Goal: Task Accomplishment & Management: Complete application form

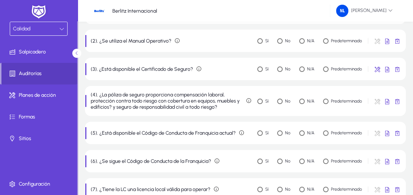
scroll to position [65, 0]
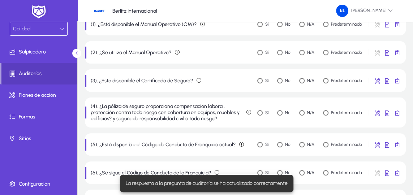
click at [261, 173] on div "La respuesta a la pregunta de auditoría se ha actualizado correctamente" at bounding box center [206, 183] width 179 height 23
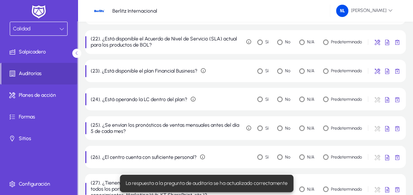
scroll to position [657, 0]
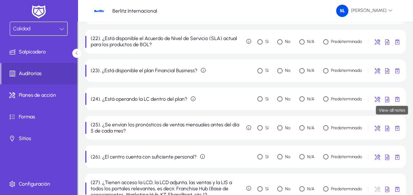
click at [398, 100] on span "button" at bounding box center [397, 98] width 14 height 14
click at [386, 100] on span "button" at bounding box center [387, 98] width 14 height 14
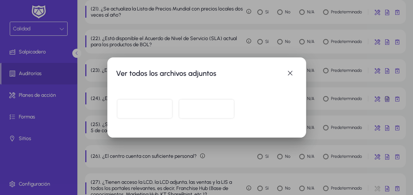
scroll to position [0, 0]
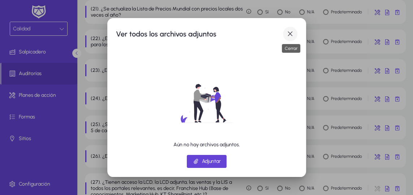
click at [290, 33] on span "button" at bounding box center [290, 34] width 14 height 14
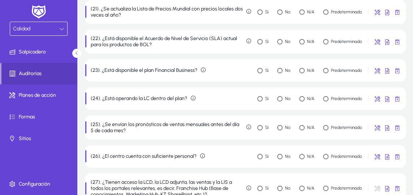
scroll to position [657, 0]
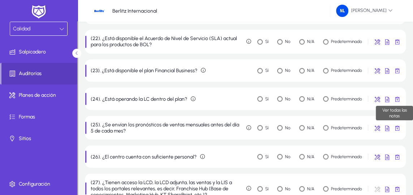
click at [397, 100] on span "button" at bounding box center [397, 98] width 14 height 14
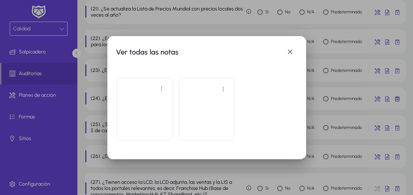
scroll to position [0, 0]
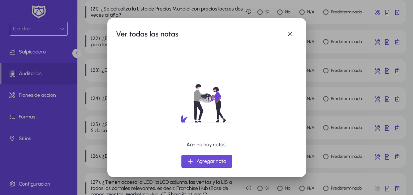
click at [207, 160] on span "Agregar nota" at bounding box center [211, 161] width 30 height 9
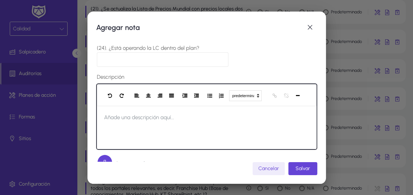
click at [164, 123] on span "Añade una descripción aquí..." at bounding box center [139, 117] width 85 height 23
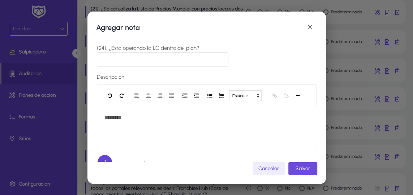
click at [296, 164] on span "submit" at bounding box center [302, 168] width 29 height 17
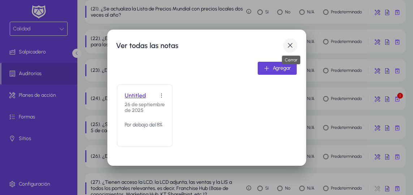
click at [290, 44] on span "button" at bounding box center [290, 45] width 14 height 14
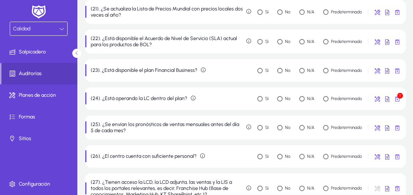
scroll to position [657, 0]
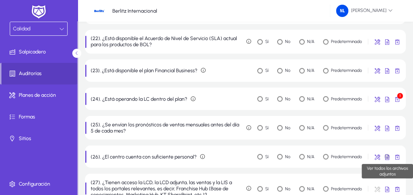
click at [388, 157] on span "button" at bounding box center [387, 156] width 14 height 14
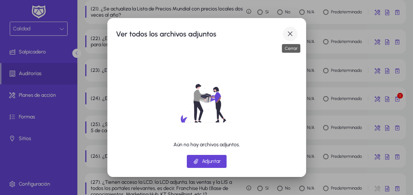
click at [289, 33] on span "button" at bounding box center [290, 34] width 14 height 14
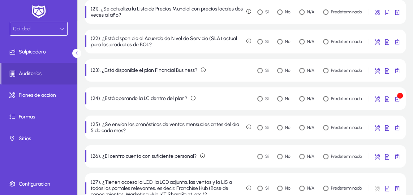
scroll to position [657, 0]
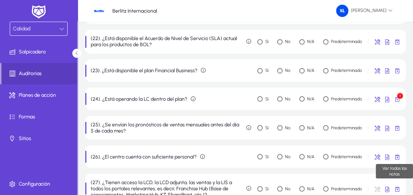
click at [397, 156] on span "button" at bounding box center [397, 156] width 14 height 14
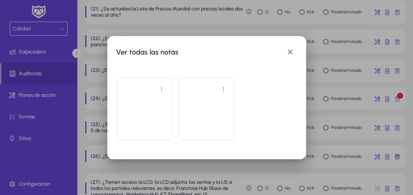
scroll to position [0, 0]
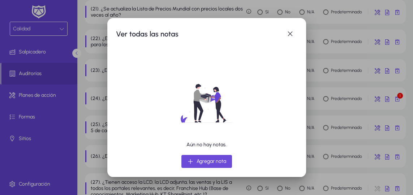
click at [221, 160] on span "Agregar nota" at bounding box center [211, 161] width 30 height 9
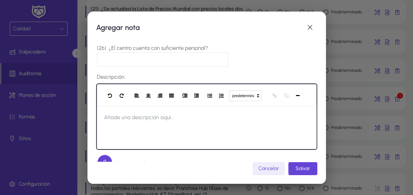
click at [169, 118] on span "Añade una descripción aquí..." at bounding box center [139, 117] width 85 height 23
paste div
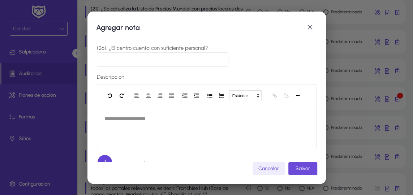
click at [303, 167] on span "Salvar" at bounding box center [302, 168] width 14 height 6
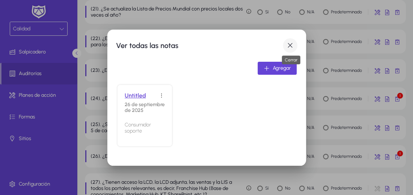
click at [290, 43] on span "button" at bounding box center [290, 45] width 14 height 14
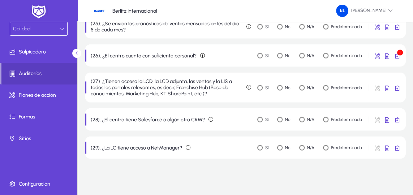
scroll to position [759, 0]
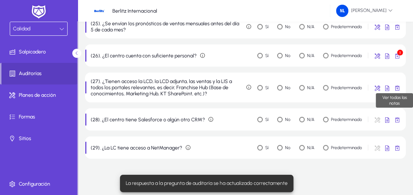
click at [397, 87] on span "button" at bounding box center [397, 88] width 14 height 14
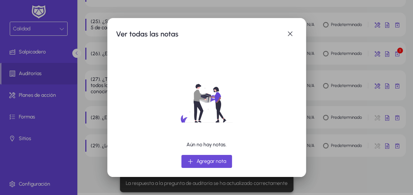
click at [205, 159] on span "Agregar nota" at bounding box center [211, 161] width 30 height 9
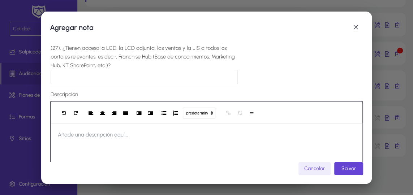
click at [104, 139] on span "Añade una descripción aquí..." at bounding box center [93, 134] width 85 height 23
paste div
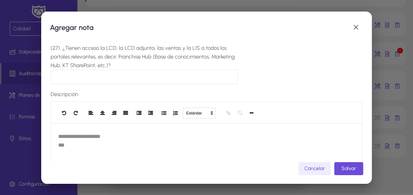
click at [346, 167] on span "Salvar" at bounding box center [348, 168] width 14 height 6
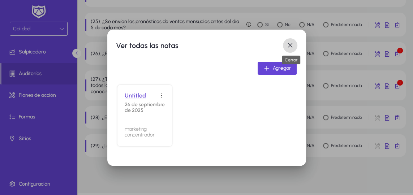
click at [290, 46] on span "button" at bounding box center [290, 45] width 14 height 14
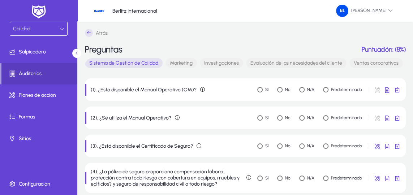
click at [180, 61] on font "Marketing" at bounding box center [181, 63] width 23 height 6
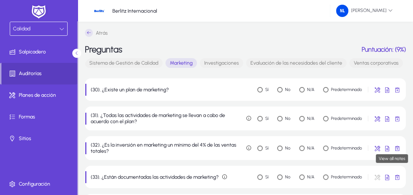
click at [397, 147] on span "button" at bounding box center [397, 148] width 14 height 14
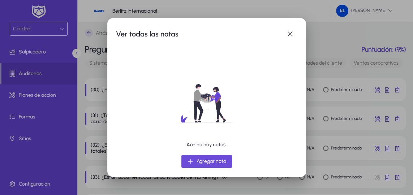
click at [188, 161] on icon "button" at bounding box center [190, 161] width 7 height 7
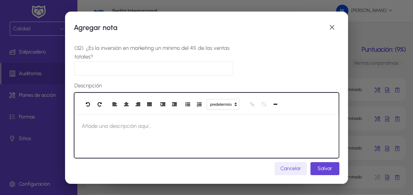
click at [124, 135] on span "Añade una descripción aquí..." at bounding box center [116, 126] width 85 height 23
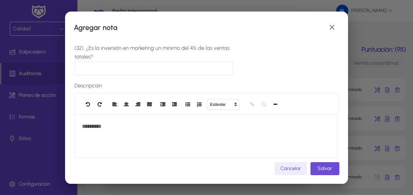
click at [324, 168] on span "Salvar" at bounding box center [325, 168] width 14 height 6
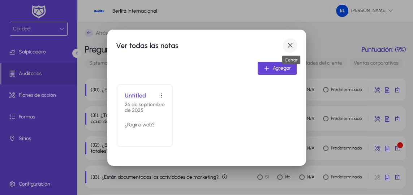
click at [289, 45] on span "button" at bounding box center [290, 45] width 14 height 14
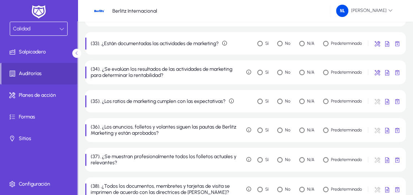
scroll to position [131, 0]
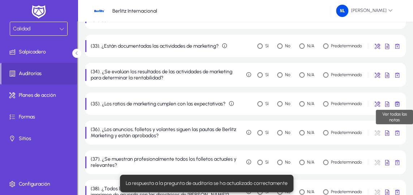
click at [397, 103] on span "button" at bounding box center [397, 103] width 14 height 14
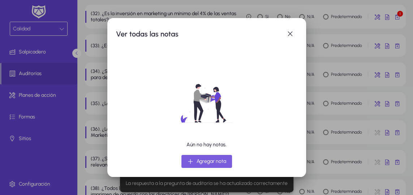
click at [204, 157] on span "Agregar nota" at bounding box center [211, 161] width 30 height 9
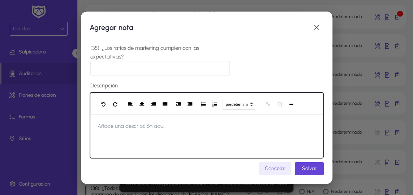
click at [146, 128] on span "Añade una descripción aquí..." at bounding box center [132, 126] width 85 height 23
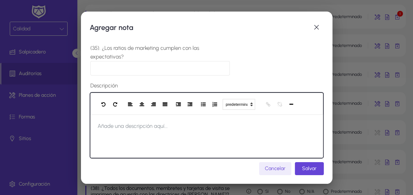
paste div
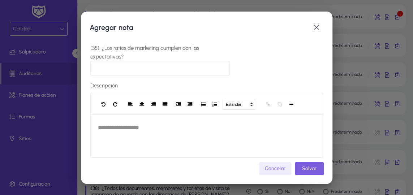
click at [313, 167] on span "Salvar" at bounding box center [309, 168] width 14 height 6
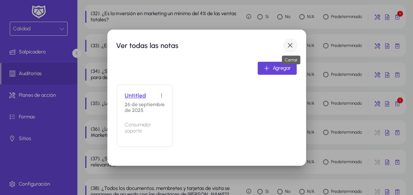
click at [289, 44] on span "button" at bounding box center [290, 45] width 14 height 14
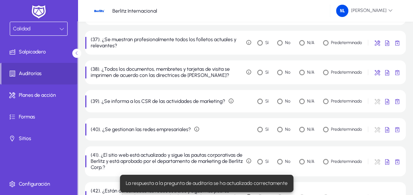
scroll to position [263, 0]
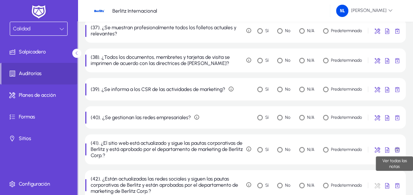
click at [398, 151] on span "button" at bounding box center [397, 149] width 14 height 14
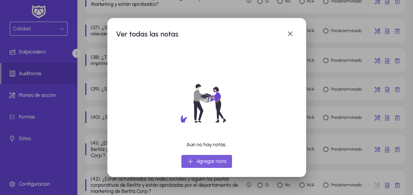
click at [214, 161] on span "Agregar nota" at bounding box center [211, 161] width 30 height 9
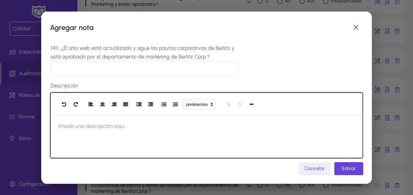
click at [153, 126] on div at bounding box center [206, 136] width 311 height 43
paste div
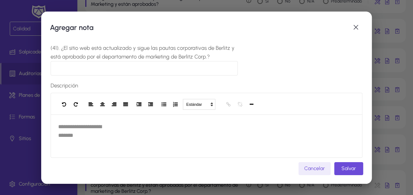
click at [350, 170] on span "Salvar" at bounding box center [348, 168] width 14 height 6
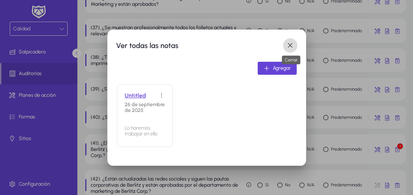
click at [290, 43] on span "button" at bounding box center [290, 45] width 14 height 14
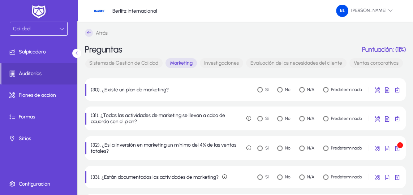
click at [220, 63] on font "Investigaciones" at bounding box center [221, 63] width 35 height 6
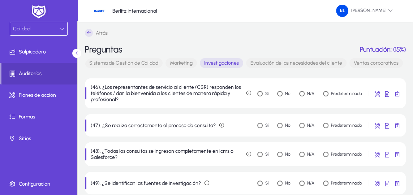
click at [291, 64] on font "Evaluación de las necesidades del cliente" at bounding box center [296, 63] width 92 height 6
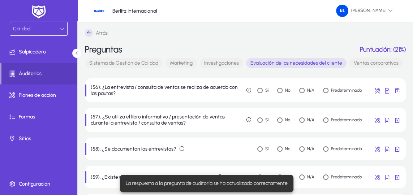
click at [371, 64] on font "Ventas corporativas" at bounding box center [376, 63] width 45 height 6
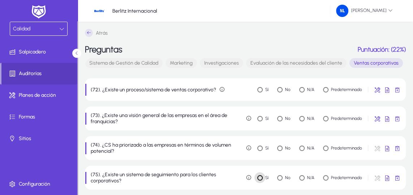
click at [257, 180] on body "Calidad Salpicadero Auditorías Planes de acción Formas Sitios Configuración Ber…" at bounding box center [206, 97] width 413 height 195
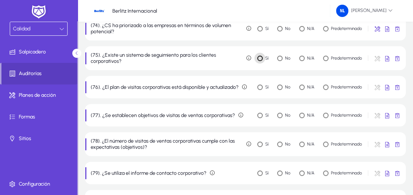
scroll to position [131, 0]
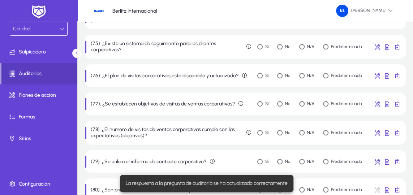
click at [259, 190] on div "La respuesta a la pregunta de auditoría se ha actualizado correctamente" at bounding box center [205, 183] width 170 height 17
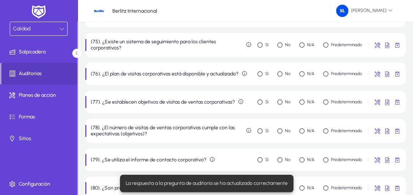
scroll to position [0, 0]
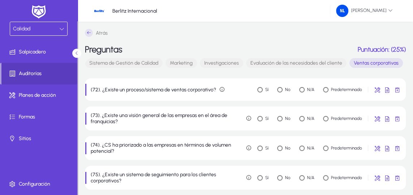
click at [392, 62] on font "Ventas corporativas" at bounding box center [376, 63] width 45 height 6
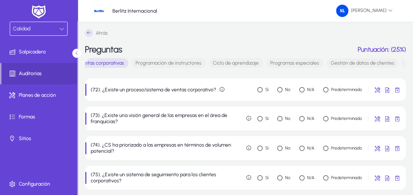
scroll to position [0, 276]
click at [153, 64] on font "Programación de instructores" at bounding box center [167, 63] width 66 height 6
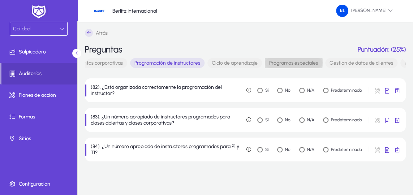
click at [290, 62] on font "Programas especiales" at bounding box center [293, 63] width 49 height 6
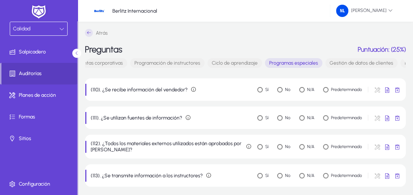
click at [340, 63] on font "Gestión de datos de clientes" at bounding box center [361, 63] width 64 height 6
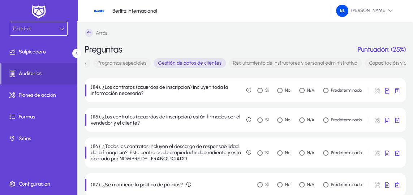
scroll to position [0, 485]
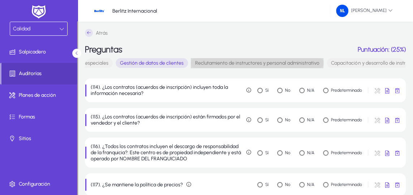
click at [247, 62] on font "Reclutamiento de instructores y personal administrativo" at bounding box center [257, 63] width 124 height 6
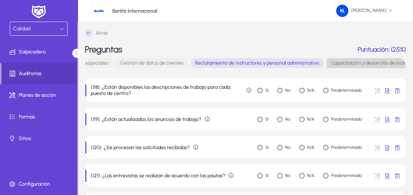
click at [344, 65] on font "Capacitación y desarrollo de instructores y personal administrativo" at bounding box center [405, 63] width 148 height 6
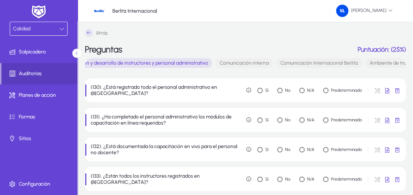
scroll to position [0, 806]
click at [208, 64] on font "Comunicación interna" at bounding box center [194, 63] width 49 height 6
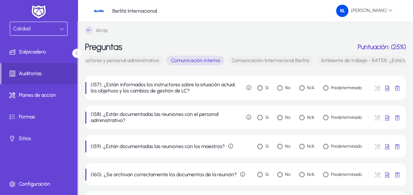
scroll to position [0, 0]
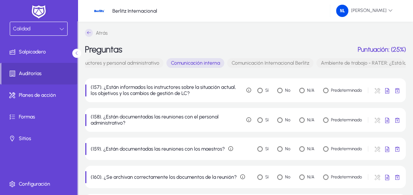
click at [249, 63] on font "Comunicación Internacional Berlitz" at bounding box center [270, 63] width 78 height 6
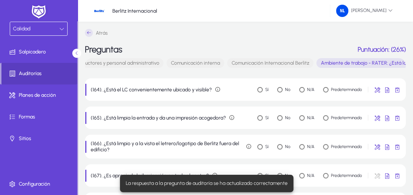
click at [260, 178] on div "La respuesta a la pregunta de auditoría se ha actualizado correctamente" at bounding box center [205, 183] width 170 height 17
click at [261, 173] on div "La respuesta a la pregunta de auditoría se ha actualizado correctamente" at bounding box center [206, 183] width 179 height 23
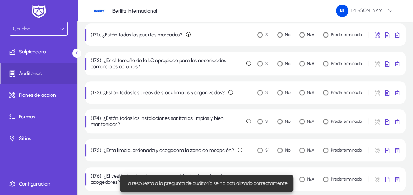
scroll to position [263, 0]
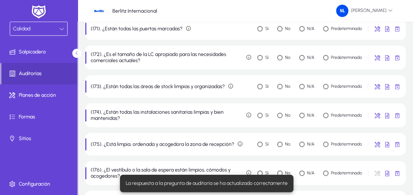
click at [260, 173] on div "La respuesta a la pregunta de auditoría se ha actualizado correctamente" at bounding box center [206, 183] width 179 height 23
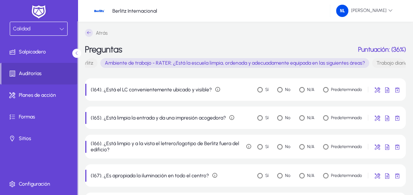
scroll to position [0, 1052]
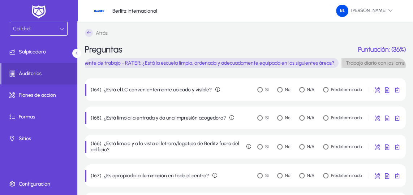
click at [376, 63] on font "Trabajo diario con los lcms" at bounding box center [375, 63] width 59 height 6
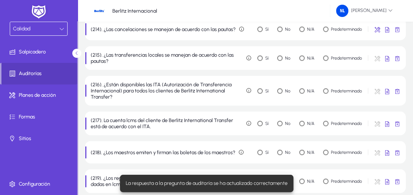
scroll to position [722, 0]
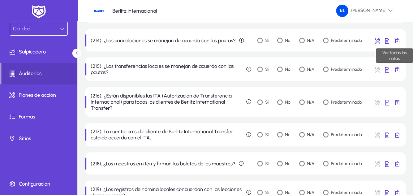
click at [398, 42] on span "button" at bounding box center [397, 40] width 14 height 14
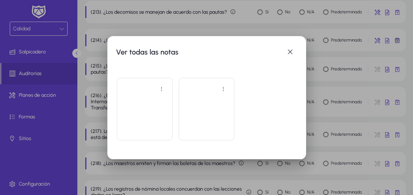
scroll to position [0, 0]
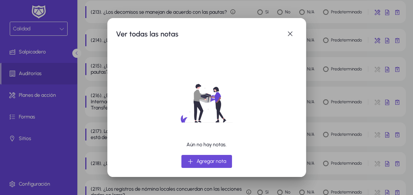
click at [200, 160] on span "Agregar nota" at bounding box center [211, 161] width 30 height 9
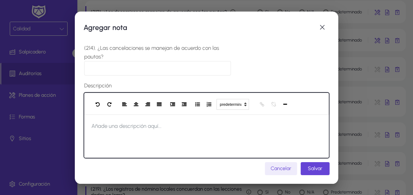
click at [144, 132] on span "Añade una descripción aquí..." at bounding box center [126, 126] width 85 height 23
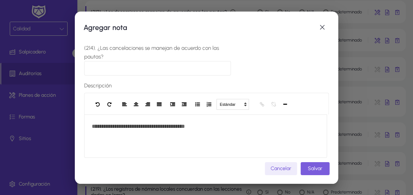
click at [313, 167] on span "Salvar" at bounding box center [315, 168] width 14 height 6
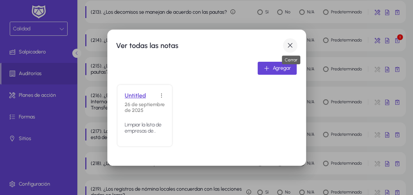
click at [290, 45] on span "button" at bounding box center [290, 45] width 14 height 14
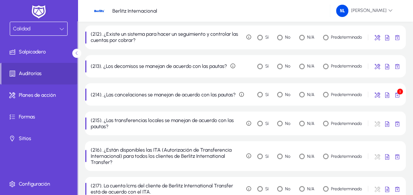
scroll to position [657, 0]
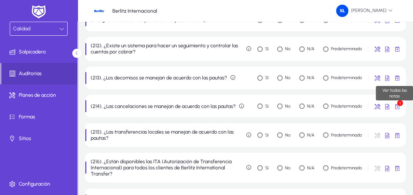
click at [397, 79] on span "button" at bounding box center [397, 77] width 14 height 14
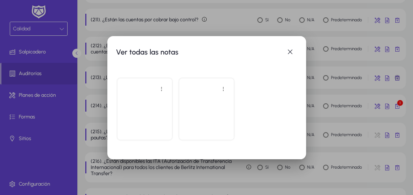
scroll to position [0, 0]
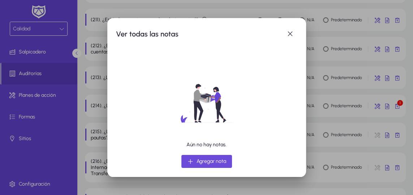
click at [204, 161] on span "Agregar nota" at bounding box center [211, 161] width 30 height 9
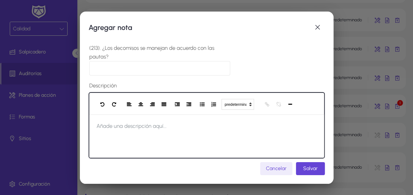
click at [154, 132] on span "Añade una descripción aquí..." at bounding box center [131, 126] width 85 height 23
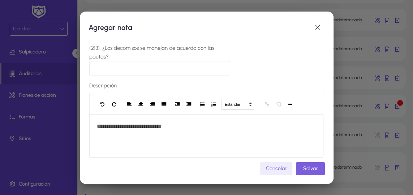
click at [315, 169] on span "Salvar" at bounding box center [310, 168] width 14 height 6
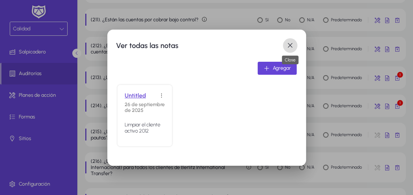
click at [289, 45] on span "button" at bounding box center [290, 45] width 14 height 14
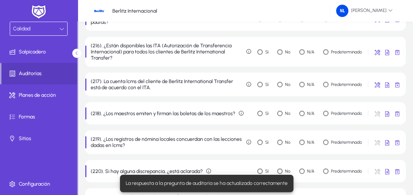
scroll to position [788, 0]
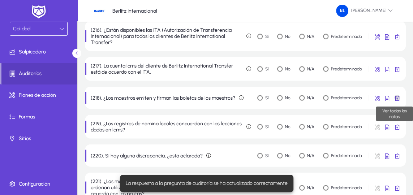
click at [397, 101] on span "button" at bounding box center [397, 98] width 14 height 14
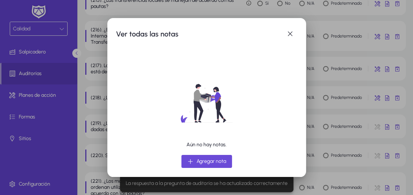
click at [207, 159] on span "Agregar nota" at bounding box center [211, 161] width 30 height 9
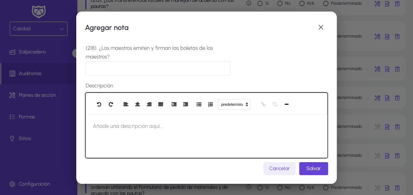
click at [176, 135] on div at bounding box center [207, 136] width 242 height 43
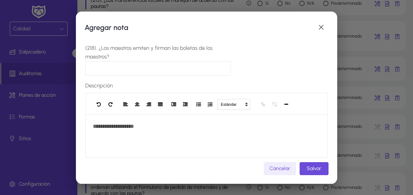
click at [314, 168] on span "Salvar" at bounding box center [314, 168] width 14 height 6
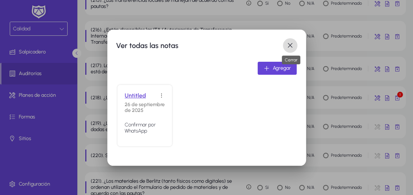
click at [290, 45] on span "button" at bounding box center [290, 45] width 14 height 14
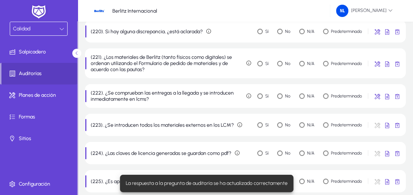
scroll to position [919, 0]
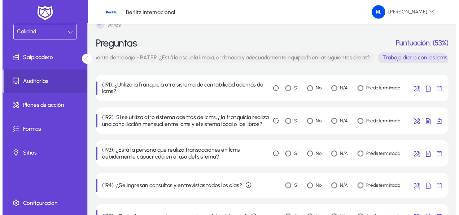
scroll to position [0, 0]
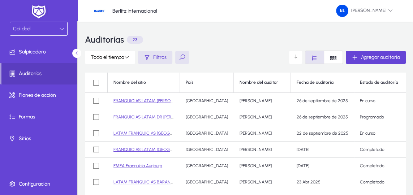
drag, startPoint x: 394, startPoint y: 0, endPoint x: 258, endPoint y: 29, distance: 138.9
click at [258, 29] on div "Auditorías 23" at bounding box center [245, 40] width 321 height 22
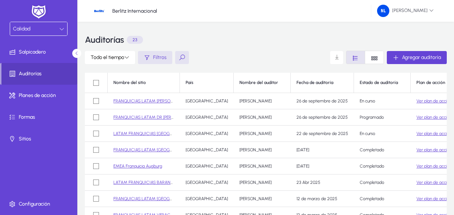
drag, startPoint x: 387, startPoint y: 0, endPoint x: 234, endPoint y: 34, distance: 156.9
click at [234, 34] on div "Auditorías 23" at bounding box center [266, 40] width 362 height 22
click at [144, 117] on link "FRANQUICIAS LATAM DR [PERSON_NAME]" at bounding box center [154, 117] width 82 height 5
click at [149, 102] on link "FRANQUICIAS LATAM [PERSON_NAME][GEOGRAPHIC_DATA][DATE]" at bounding box center [178, 100] width 130 height 5
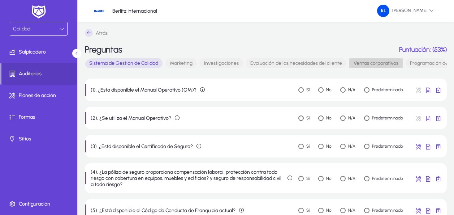
click at [365, 61] on font "Ventas corporativas" at bounding box center [376, 63] width 45 height 6
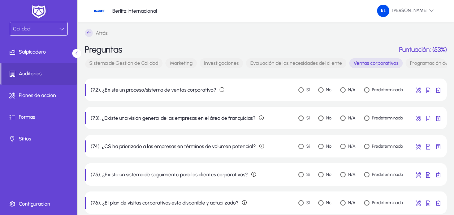
click at [423, 61] on font "Programación de instructores" at bounding box center [443, 63] width 66 height 6
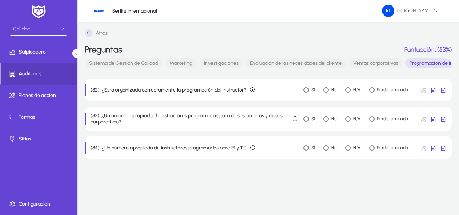
drag, startPoint x: 137, startPoint y: 69, endPoint x: 178, endPoint y: 72, distance: 41.3
click at [178, 72] on mat-button-toggle-group "Sistema de Gestión de Calidad Marketing Investigaciones Evaluación de las neces…" at bounding box center [268, 65] width 367 height 14
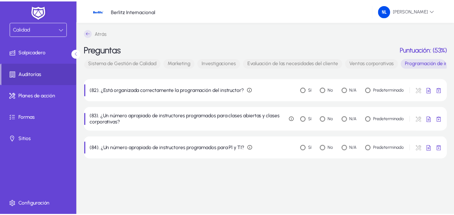
scroll to position [0, 139]
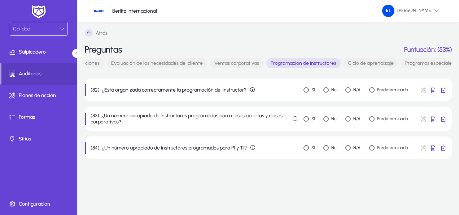
click at [366, 64] on font "Ciclo de aprendizaje" at bounding box center [371, 63] width 46 height 6
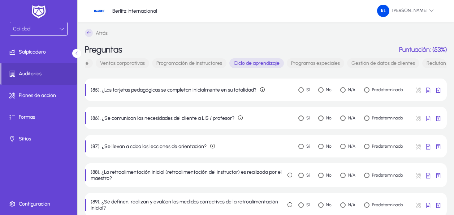
scroll to position [0, 255]
click at [316, 62] on font "Programas especiales" at bounding box center [314, 63] width 49 height 6
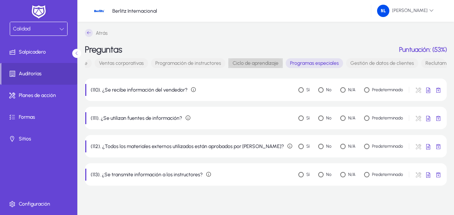
click at [263, 63] on font "Ciclo de aprendizaje" at bounding box center [256, 63] width 46 height 6
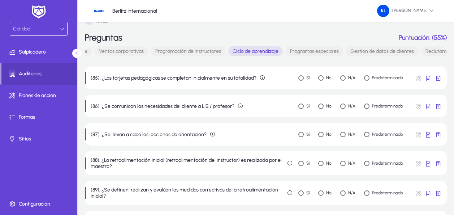
scroll to position [0, 0]
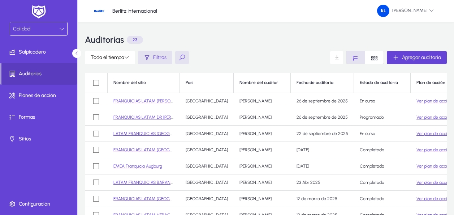
click at [147, 116] on link "FRANQUICIAS LATAM DR [PERSON_NAME]" at bounding box center [154, 117] width 82 height 5
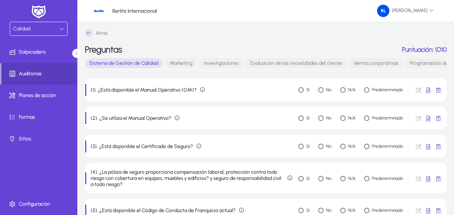
click at [181, 62] on font "Marketing" at bounding box center [181, 63] width 23 height 6
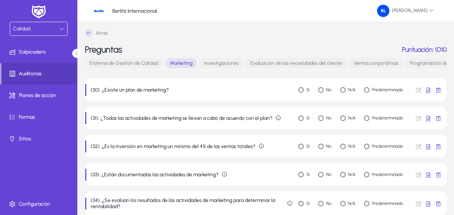
click at [225, 62] on font "Investigaciones" at bounding box center [221, 63] width 35 height 6
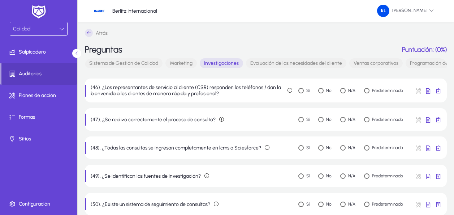
click at [275, 60] on font "Evaluación de las necesidades del cliente" at bounding box center [296, 63] width 92 height 6
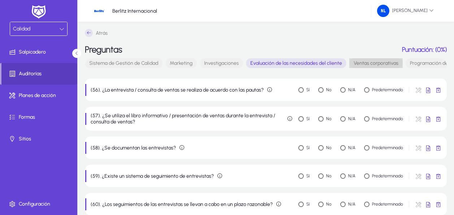
click at [362, 64] on font "Ventas corporativas" at bounding box center [376, 63] width 45 height 6
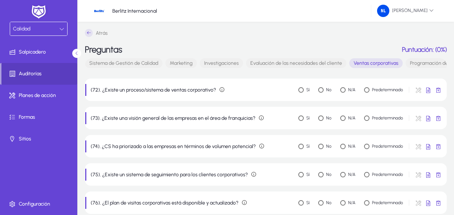
click at [416, 63] on font "Programación de instructores" at bounding box center [443, 63] width 66 height 6
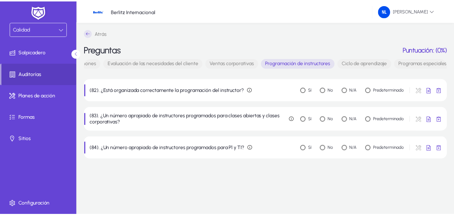
scroll to position [0, 153]
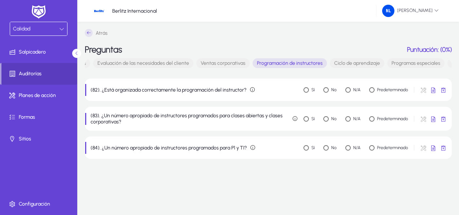
click at [355, 62] on font "Ciclo de aprendizaje" at bounding box center [357, 63] width 46 height 6
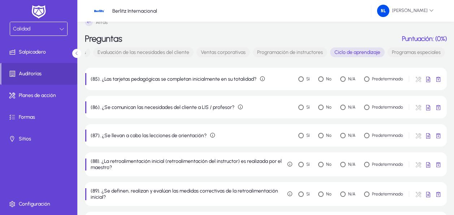
scroll to position [0, 0]
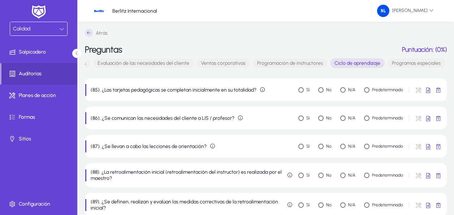
click at [417, 62] on font "Programas especiales" at bounding box center [416, 63] width 49 height 6
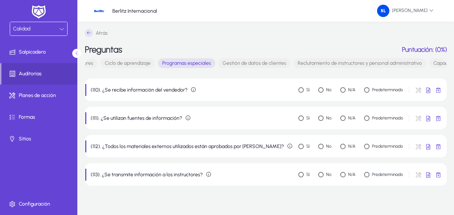
scroll to position [0, 393]
click at [239, 64] on font "Gestión de datos de clientes" at bounding box center [244, 63] width 64 height 6
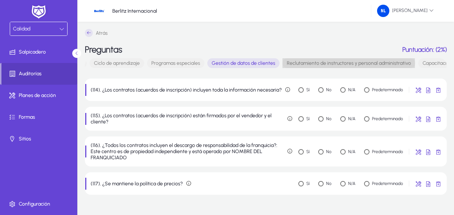
click at [308, 64] on font "Reclutamiento de instructores y personal administrativo" at bounding box center [349, 63] width 124 height 6
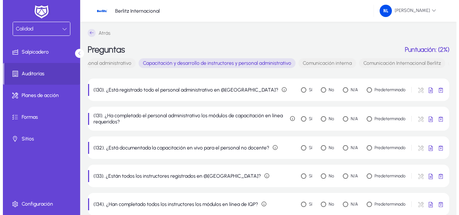
scroll to position [0, 677]
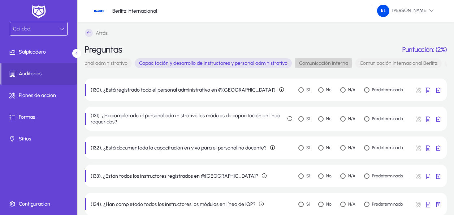
click at [318, 63] on font "Comunicación interna" at bounding box center [323, 63] width 49 height 6
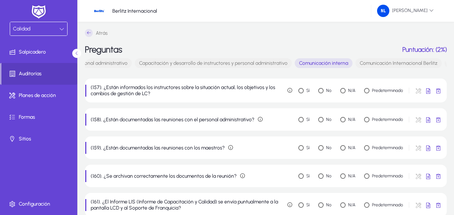
click at [388, 64] on font "Comunicación Internacional Berlitz" at bounding box center [399, 63] width 78 height 6
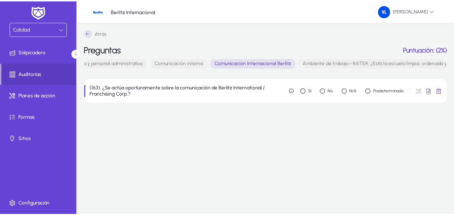
scroll to position [0, 836]
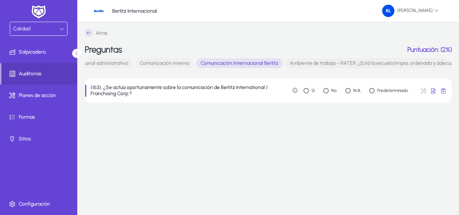
click at [301, 60] on font "Ambiente de trabajo - RATER: ¿Está la escuela limpia, ordenada y adecuadamente …" at bounding box center [420, 63] width 260 height 6
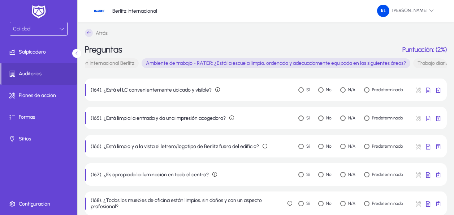
scroll to position [0, 1011]
click at [396, 63] on font "Trabajo diario con los lcms" at bounding box center [415, 63] width 59 height 6
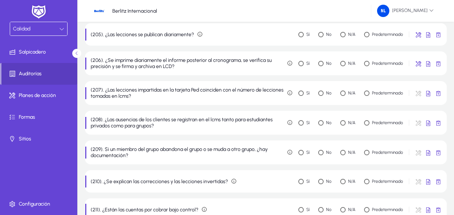
scroll to position [470, 0]
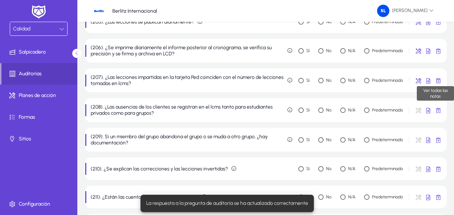
click at [439, 78] on span "button" at bounding box center [438, 80] width 14 height 14
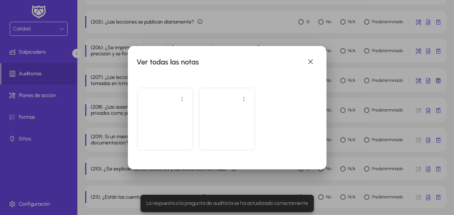
scroll to position [0, 0]
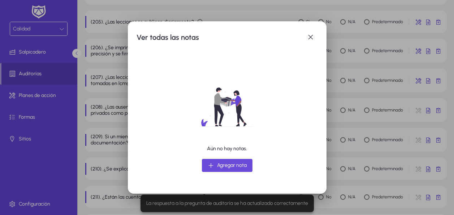
click at [221, 164] on span "Agregar nota" at bounding box center [232, 165] width 30 height 9
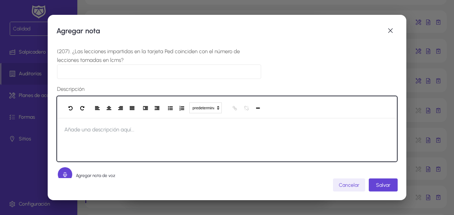
click at [143, 136] on div at bounding box center [227, 139] width 340 height 43
click at [87, 132] on span "Añade una descripción aquí..." at bounding box center [99, 129] width 85 height 23
paste div
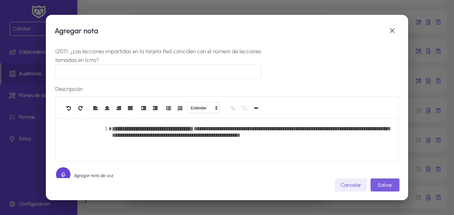
click at [386, 180] on span "submit" at bounding box center [385, 184] width 29 height 17
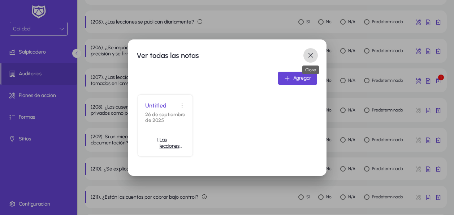
click at [312, 53] on span "button" at bounding box center [310, 55] width 14 height 14
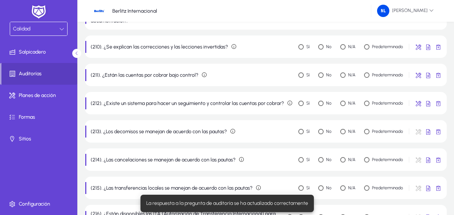
scroll to position [614, 0]
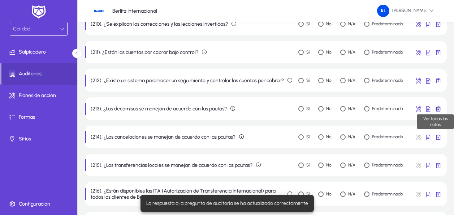
click at [439, 109] on span "button" at bounding box center [438, 108] width 14 height 14
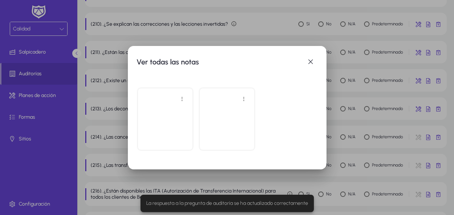
scroll to position [0, 0]
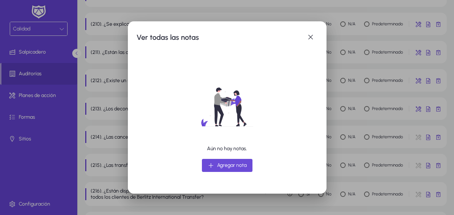
click at [228, 165] on span "Agregar nota" at bounding box center [232, 165] width 30 height 9
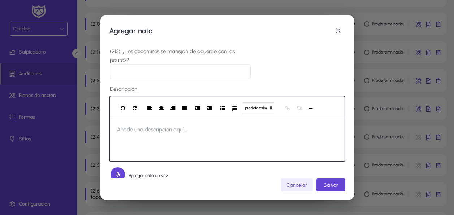
click at [198, 139] on div at bounding box center [227, 139] width 235 height 43
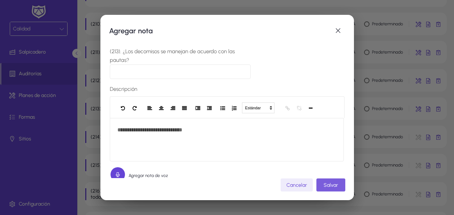
click at [336, 184] on span "Salvar" at bounding box center [331, 185] width 14 height 6
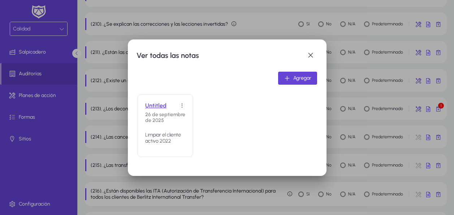
scroll to position [0, 1011]
click at [154, 131] on div "Untitled [DATE] Limpiar el cliente activo 2022" at bounding box center [165, 125] width 55 height 61
click at [311, 56] on span "button" at bounding box center [310, 55] width 14 height 14
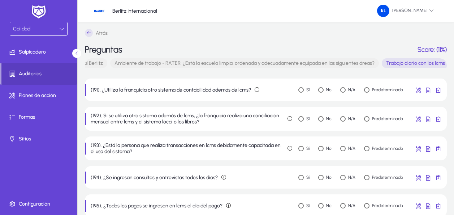
scroll to position [614, 0]
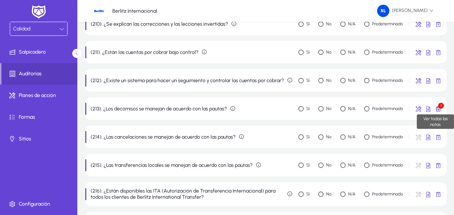
click at [439, 108] on span "button" at bounding box center [438, 108] width 14 height 14
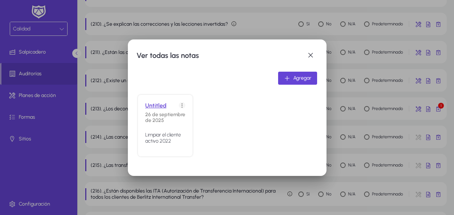
click at [181, 105] on span at bounding box center [182, 105] width 14 height 14
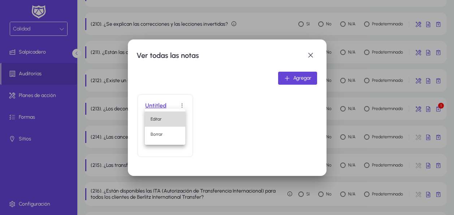
click at [159, 117] on span "Editar" at bounding box center [165, 119] width 29 height 7
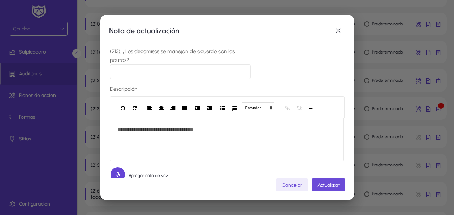
click at [337, 180] on span "submit" at bounding box center [329, 184] width 34 height 17
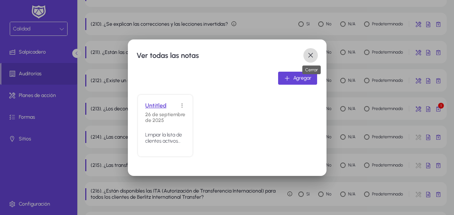
click at [314, 53] on span "button" at bounding box center [310, 55] width 14 height 14
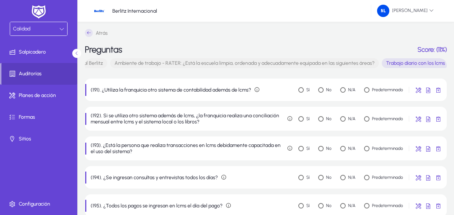
scroll to position [614, 0]
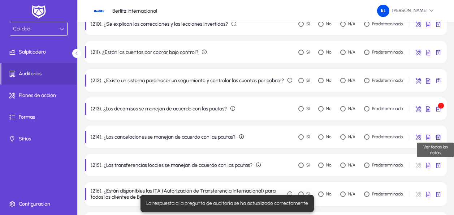
click at [439, 136] on span "button" at bounding box center [438, 136] width 14 height 14
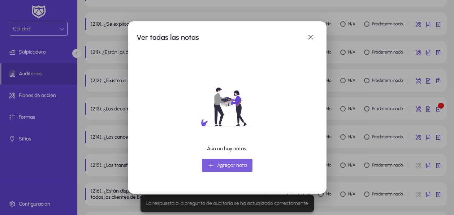
click at [217, 164] on span "Agregar nota" at bounding box center [232, 165] width 30 height 9
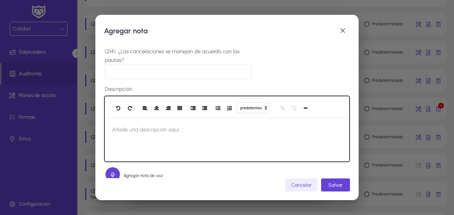
click at [180, 133] on span "Añade una descripción aquí..." at bounding box center [147, 129] width 85 height 23
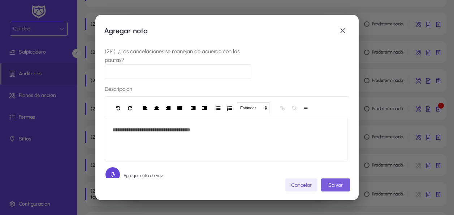
click at [331, 183] on span "Salvar" at bounding box center [335, 185] width 14 height 6
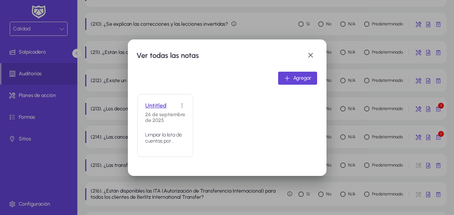
click at [160, 137] on p "Limpiar la lista de cuentas por cobrar 2010, 2023" at bounding box center [165, 138] width 40 height 12
click at [158, 106] on link "Untitled" at bounding box center [162, 105] width 34 height 7
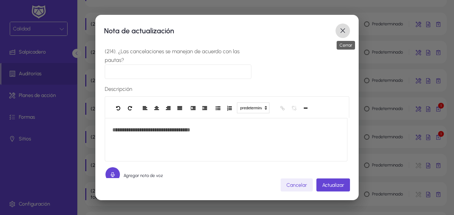
click at [343, 30] on span "button" at bounding box center [343, 30] width 14 height 14
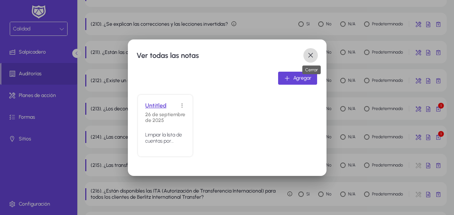
click at [310, 55] on span "button" at bounding box center [310, 55] width 14 height 14
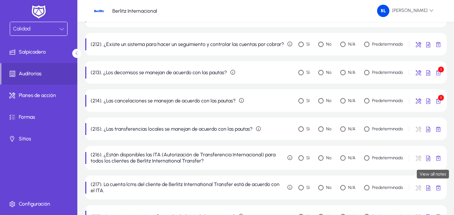
scroll to position [686, 0]
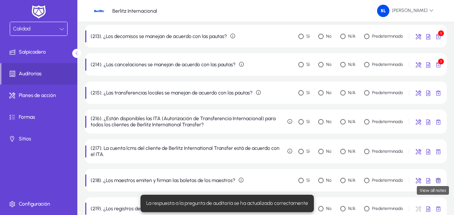
click at [440, 180] on span "button" at bounding box center [438, 180] width 14 height 14
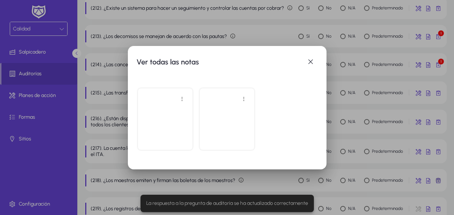
scroll to position [0, 0]
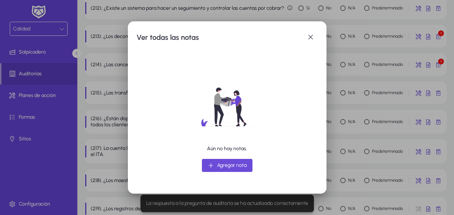
click at [217, 168] on span "Agregar nota" at bounding box center [232, 165] width 30 height 9
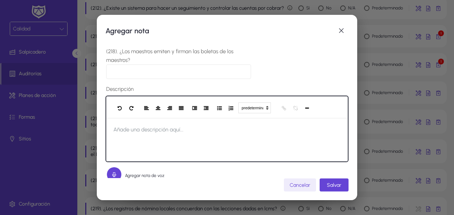
click at [177, 141] on span "Añade una descripción aquí..." at bounding box center [148, 129] width 85 height 23
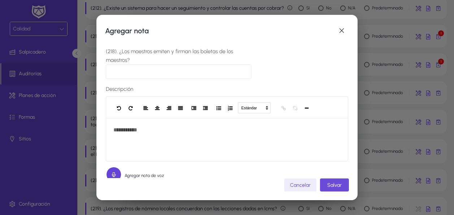
click at [340, 185] on span "Salvar" at bounding box center [334, 185] width 14 height 6
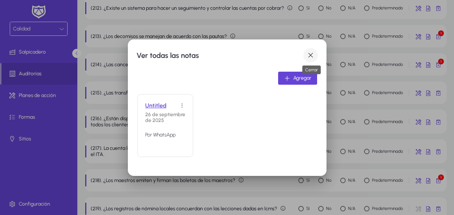
click at [310, 56] on span "button" at bounding box center [310, 55] width 14 height 14
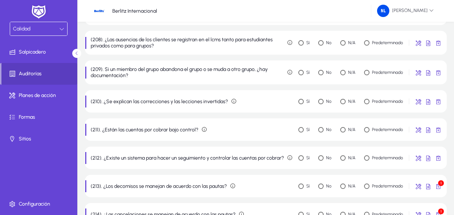
scroll to position [506, 0]
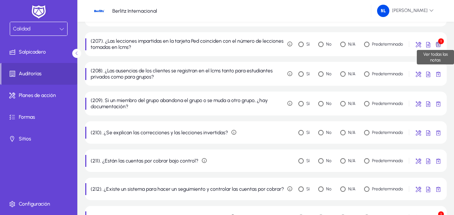
click at [439, 46] on span "button" at bounding box center [438, 44] width 14 height 14
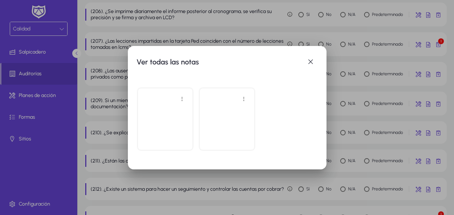
scroll to position [0, 0]
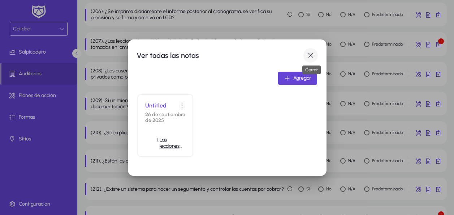
click at [310, 56] on span "button" at bounding box center [310, 55] width 14 height 14
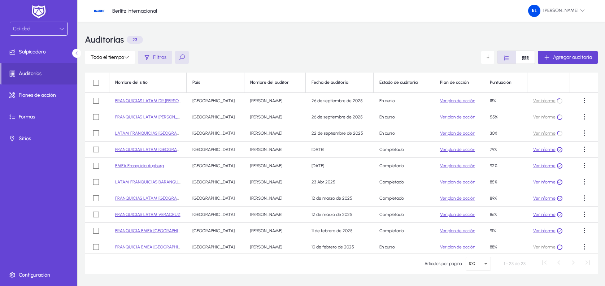
drag, startPoint x: 439, startPoint y: 0, endPoint x: 159, endPoint y: 117, distance: 303.6
click at [159, 117] on link "FRANQUICIAS LATAM [PERSON_NAME][GEOGRAPHIC_DATA][DATE]" at bounding box center [180, 117] width 130 height 5
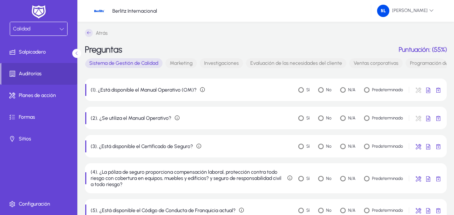
drag, startPoint x: 612, startPoint y: 0, endPoint x: 231, endPoint y: 34, distance: 382.6
click at [231, 34] on div "Atrás" at bounding box center [266, 33] width 362 height 8
click at [372, 62] on font "Ventas corporativas" at bounding box center [376, 63] width 45 height 6
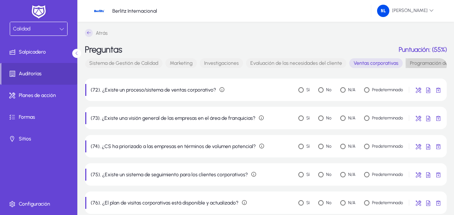
click at [425, 62] on font "Programación de instructores" at bounding box center [443, 63] width 66 height 6
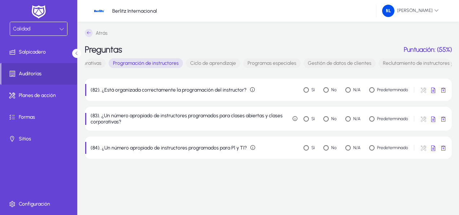
scroll to position [0, 313]
click at [268, 62] on font "Programas especiales" at bounding box center [256, 63] width 49 height 6
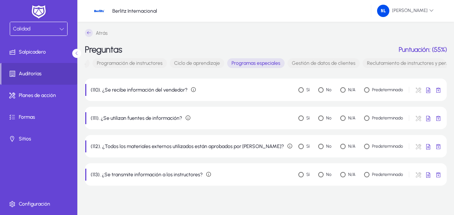
click at [314, 61] on font "Gestión de datos de clientes" at bounding box center [324, 63] width 64 height 6
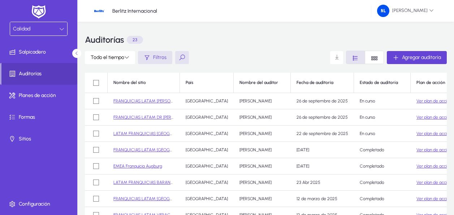
click at [152, 116] on link "FRANQUICIAS LATAM DR [PERSON_NAME]" at bounding box center [154, 117] width 82 height 5
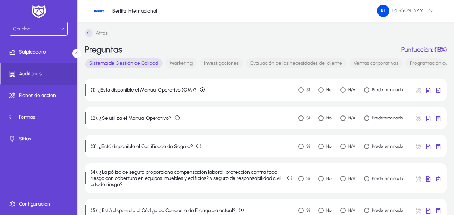
click at [425, 64] on font "Programación de instructores" at bounding box center [443, 63] width 66 height 6
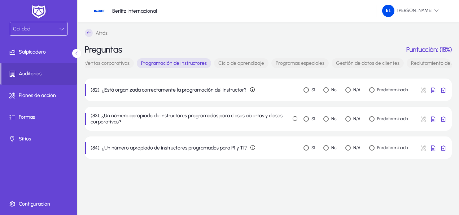
scroll to position [0, 298]
click at [221, 63] on font "Ciclo de aprendizaje" at bounding box center [212, 63] width 46 height 6
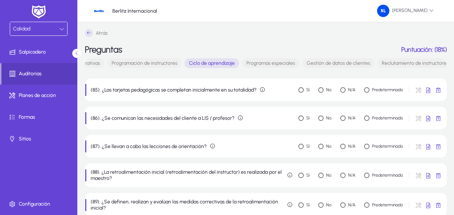
click at [333, 59] on span "Gestión de datos de clientes" at bounding box center [338, 63] width 72 height 10
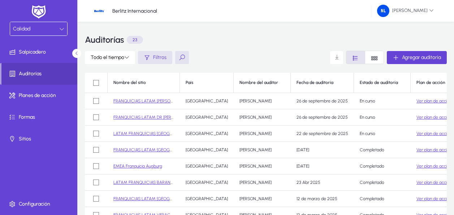
click at [148, 101] on link "FRANQUICIAS LATAM [PERSON_NAME][GEOGRAPHIC_DATA][DATE]" at bounding box center [178, 100] width 130 height 5
click at [147, 116] on link "FRANQUICIAS LATAM DR [PERSON_NAME]" at bounding box center [154, 117] width 82 height 5
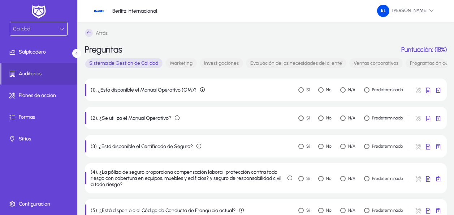
click at [424, 62] on font "Programación de instructores" at bounding box center [443, 63] width 66 height 6
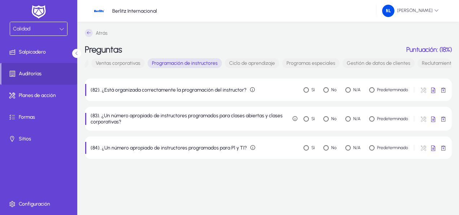
scroll to position [0, 318]
click at [308, 61] on font "Gestión de datos de clientes" at bounding box center [320, 63] width 64 height 6
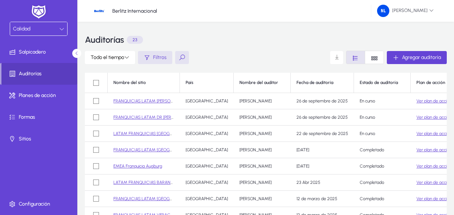
click at [146, 100] on link "FRANQUICIAS LATAM [PERSON_NAME][GEOGRAPHIC_DATA][DATE]" at bounding box center [178, 100] width 130 height 5
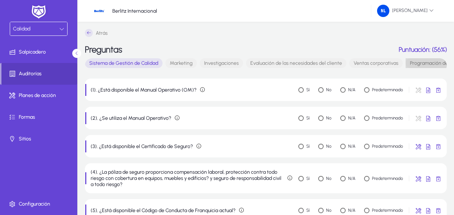
click at [428, 63] on font "Programación de instructores" at bounding box center [443, 63] width 66 height 6
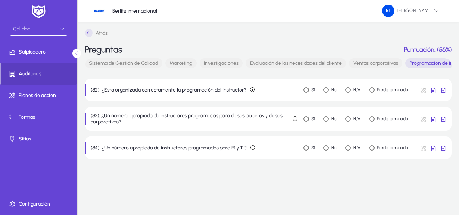
drag, startPoint x: 128, startPoint y: 74, endPoint x: 162, endPoint y: 77, distance: 34.4
click at [162, 77] on main "Atrás Preguntas Puntuación: (56%) Sistema de Gestión de Calidad Marketing Inves…" at bounding box center [268, 94] width 367 height 130
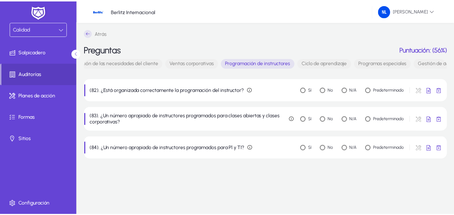
scroll to position [0, 196]
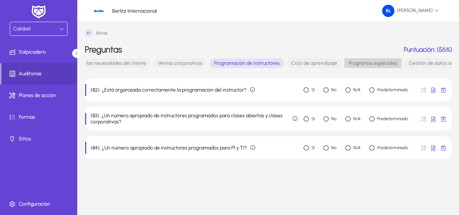
click at [373, 65] on font "Programas especiales" at bounding box center [373, 63] width 49 height 6
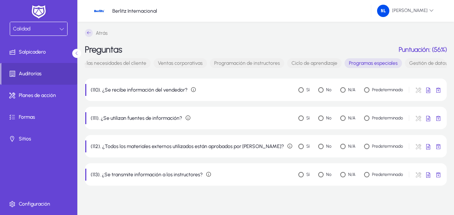
click at [430, 64] on font "Gestión de datos de clientes" at bounding box center [441, 63] width 64 height 6
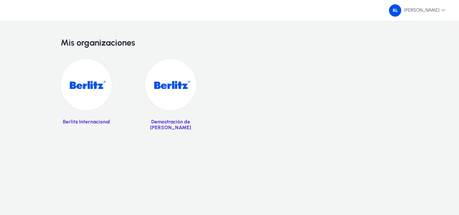
click at [87, 83] on img at bounding box center [86, 84] width 51 height 51
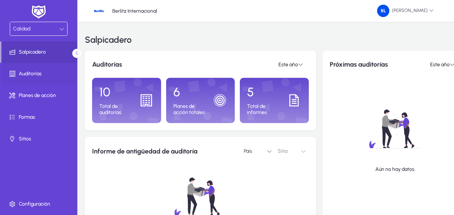
click at [30, 72] on font "Auditorías" at bounding box center [30, 74] width 23 height 6
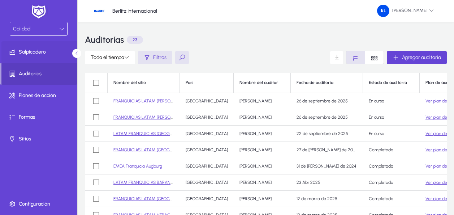
click at [38, 53] on font "Salpicadero" at bounding box center [32, 52] width 27 height 6
